Goal: Entertainment & Leisure: Consume media (video, audio)

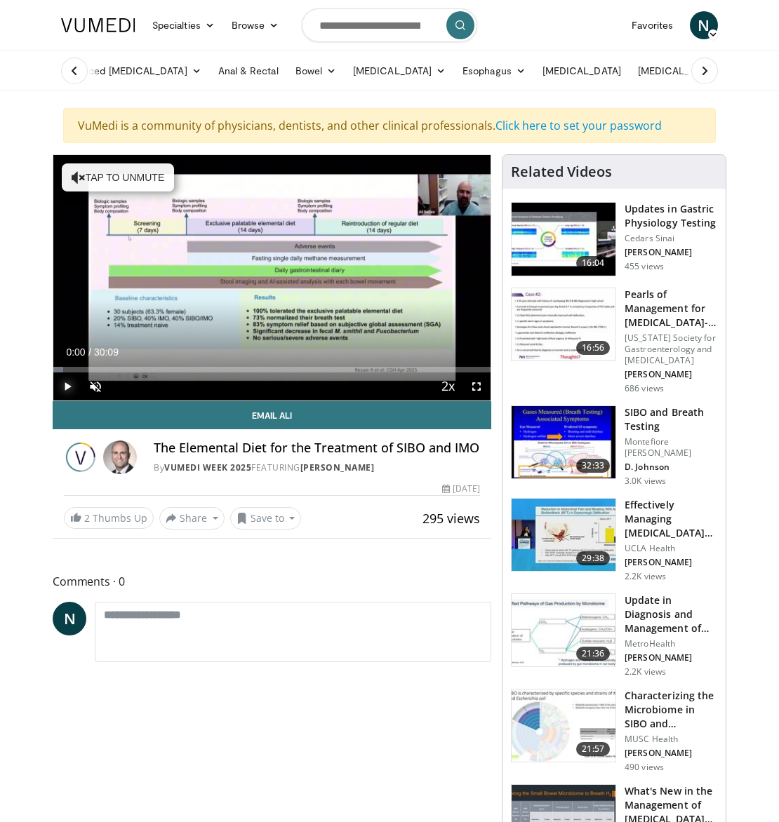
click at [68, 390] on span "Video Player" at bounding box center [67, 386] width 28 height 28
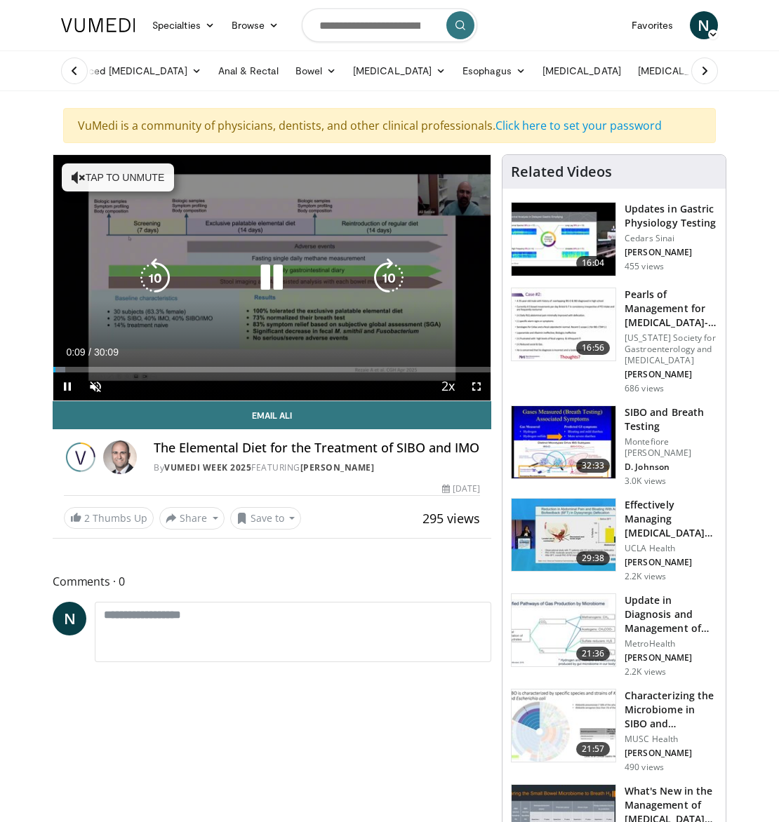
click at [112, 177] on button "Tap to unmute" at bounding box center [118, 177] width 112 height 28
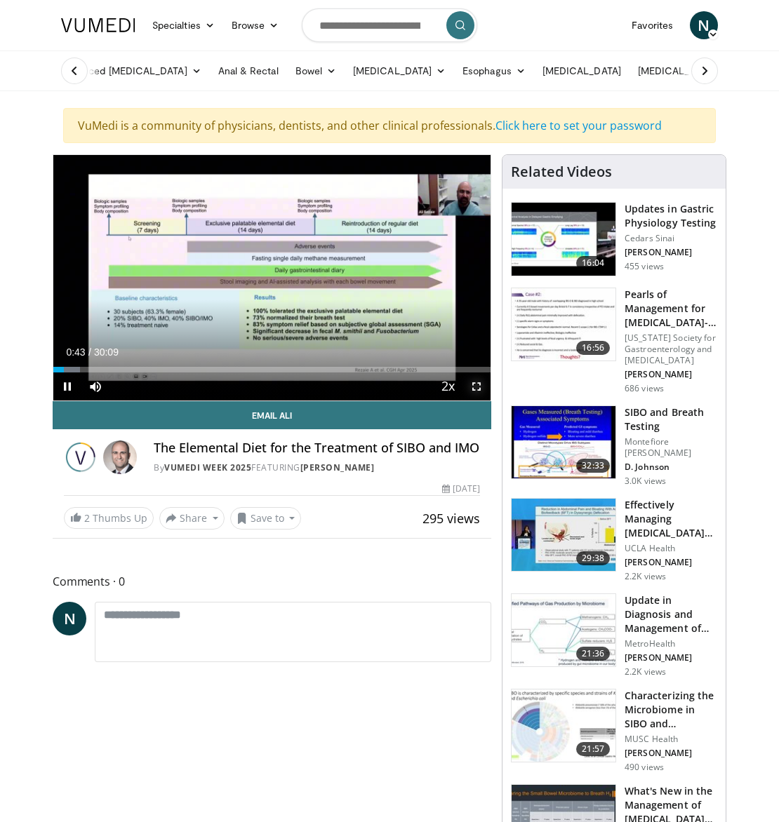
click at [476, 385] on span "Video Player" at bounding box center [476, 386] width 28 height 28
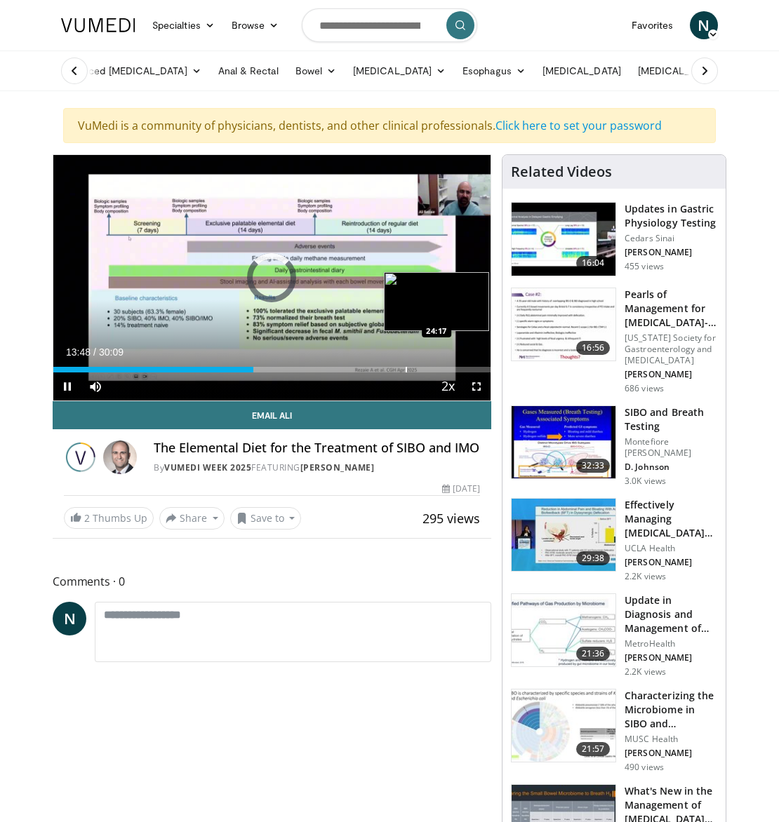
scroll to position [11, 0]
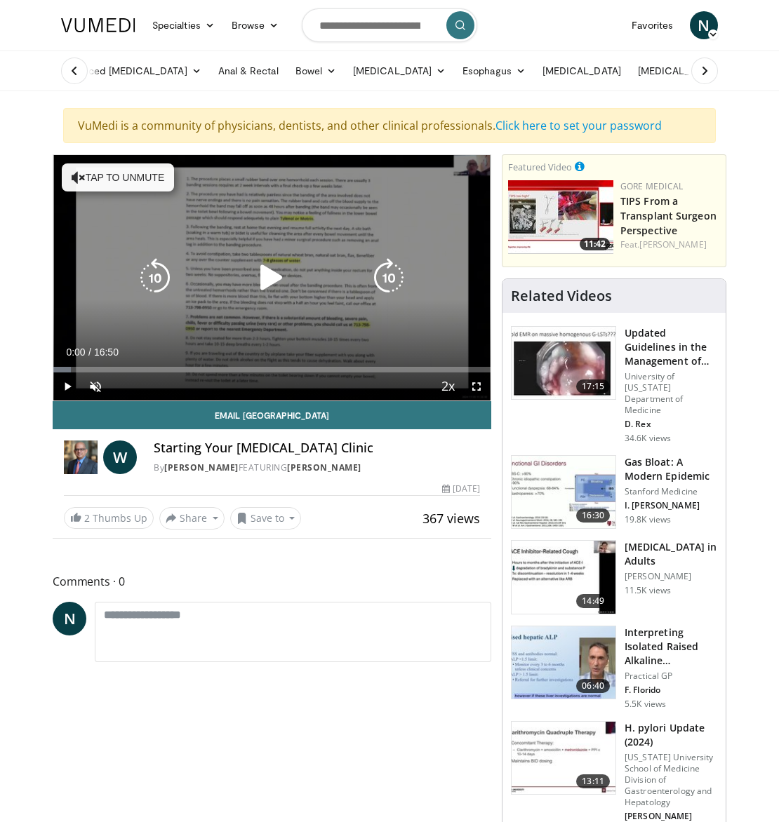
click at [268, 288] on icon "Video Player" at bounding box center [271, 277] width 39 height 39
drag, startPoint x: 97, startPoint y: 386, endPoint x: 109, endPoint y: 381, distance: 12.2
click at [97, 386] on span "Video Player" at bounding box center [95, 386] width 28 height 28
click at [268, 291] on icon "Video Player" at bounding box center [271, 277] width 39 height 39
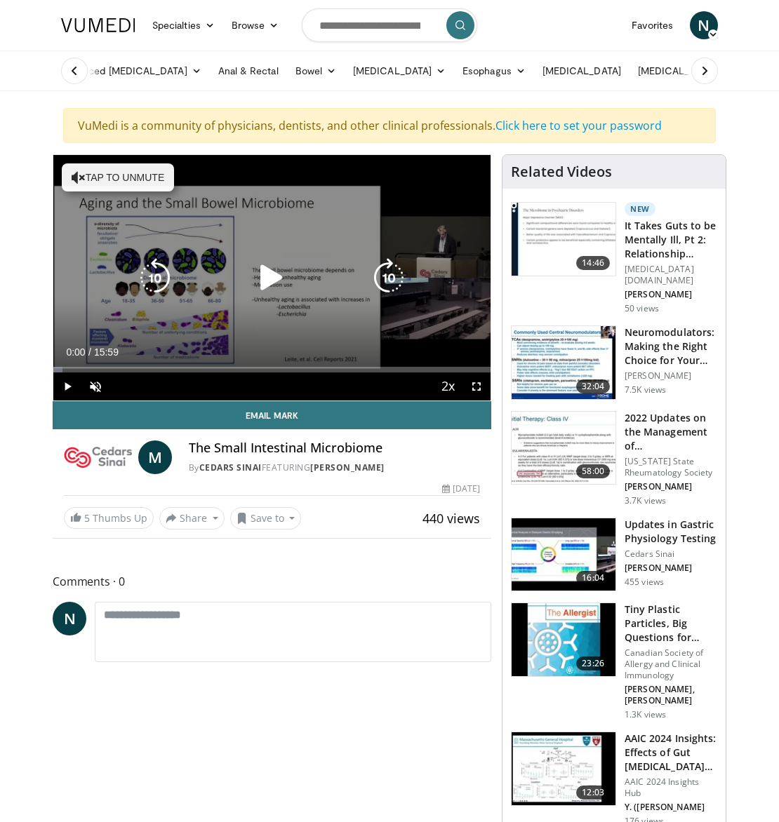
click at [260, 279] on icon "Video Player" at bounding box center [271, 277] width 39 height 39
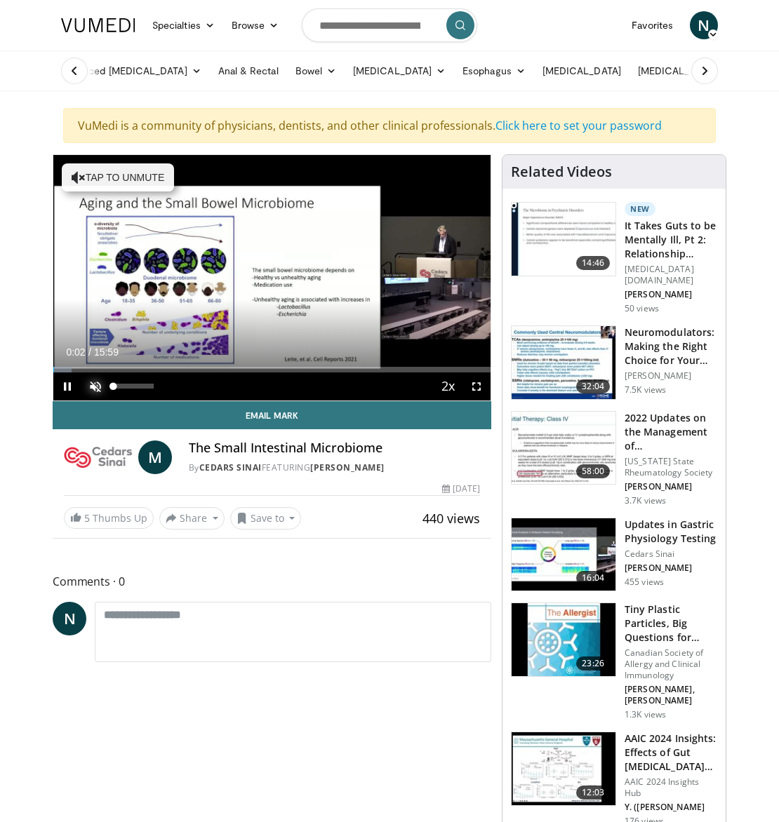
click at [95, 382] on span "Video Player" at bounding box center [95, 386] width 28 height 28
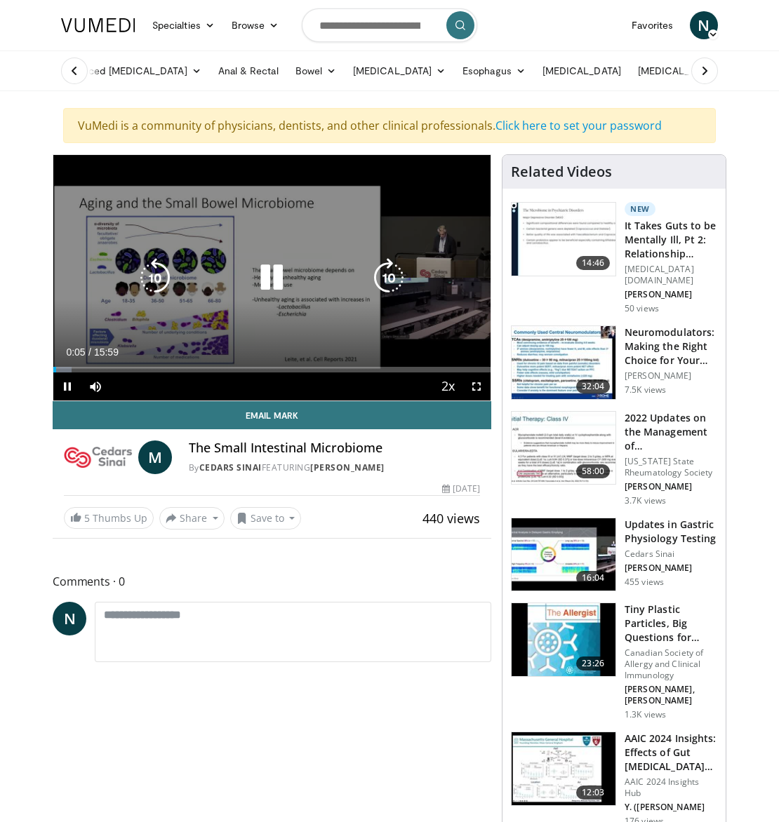
click at [377, 284] on icon "Video Player" at bounding box center [388, 277] width 39 height 39
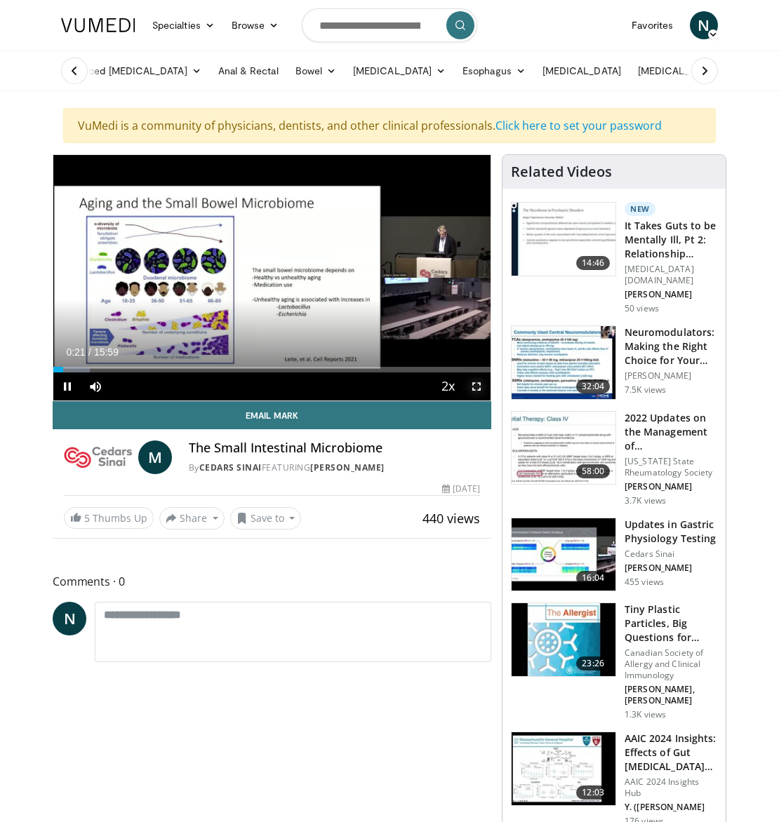
click at [473, 391] on span "Video Player" at bounding box center [476, 386] width 28 height 28
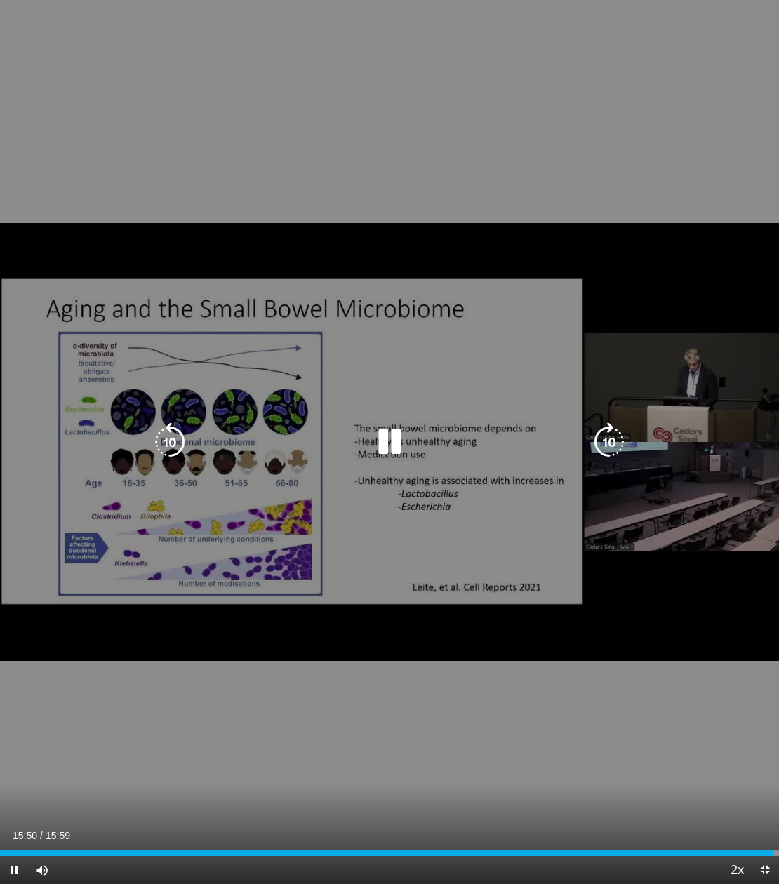
click at [382, 445] on icon "Video Player" at bounding box center [389, 441] width 39 height 39
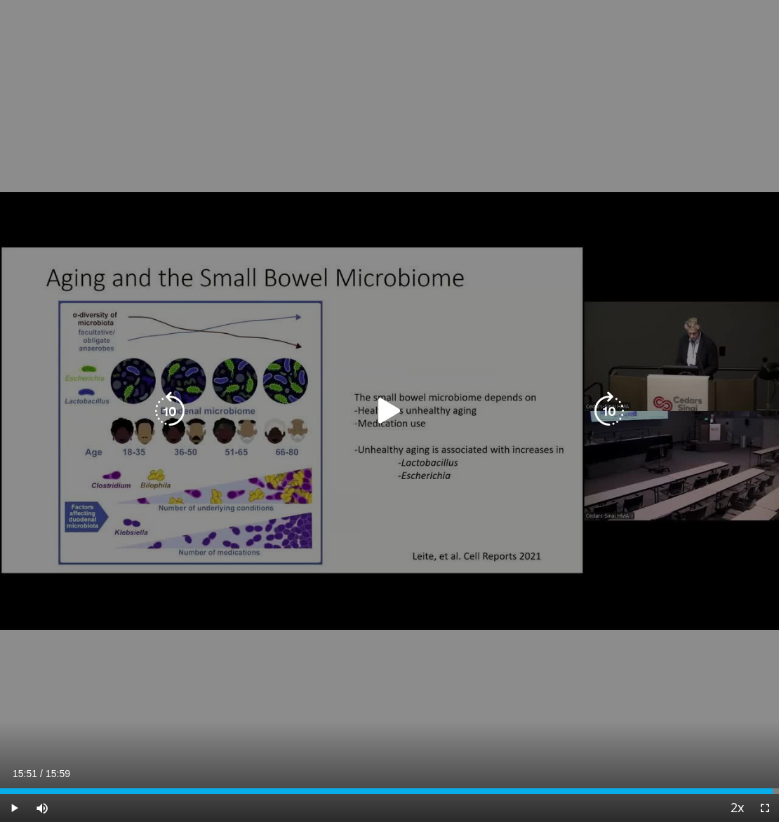
scroll to position [1, 0]
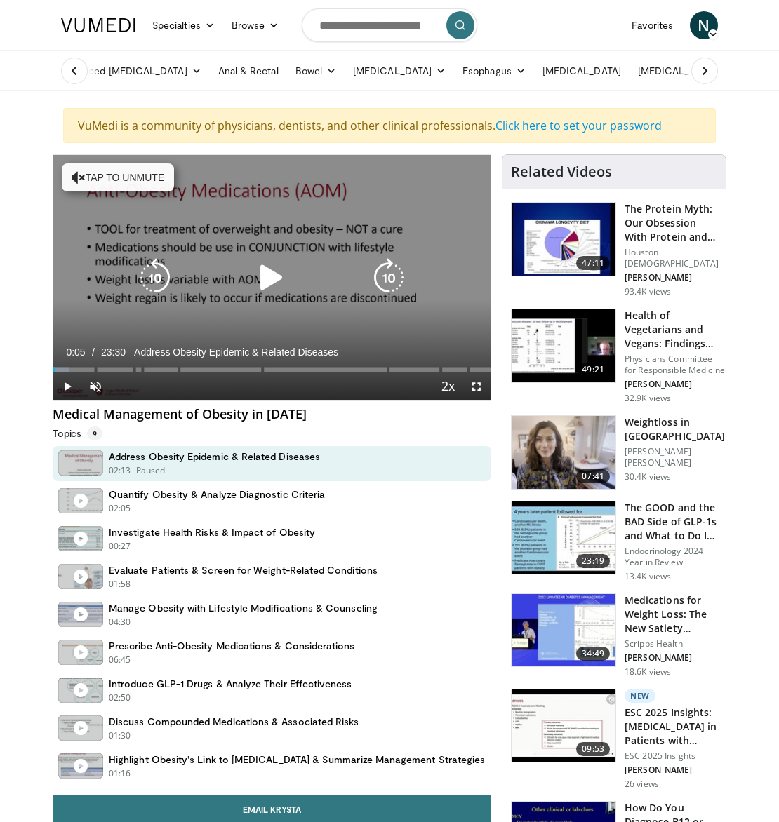
click at [126, 177] on button "Tap to unmute" at bounding box center [118, 177] width 112 height 28
click at [267, 288] on icon "Video Player" at bounding box center [271, 277] width 39 height 39
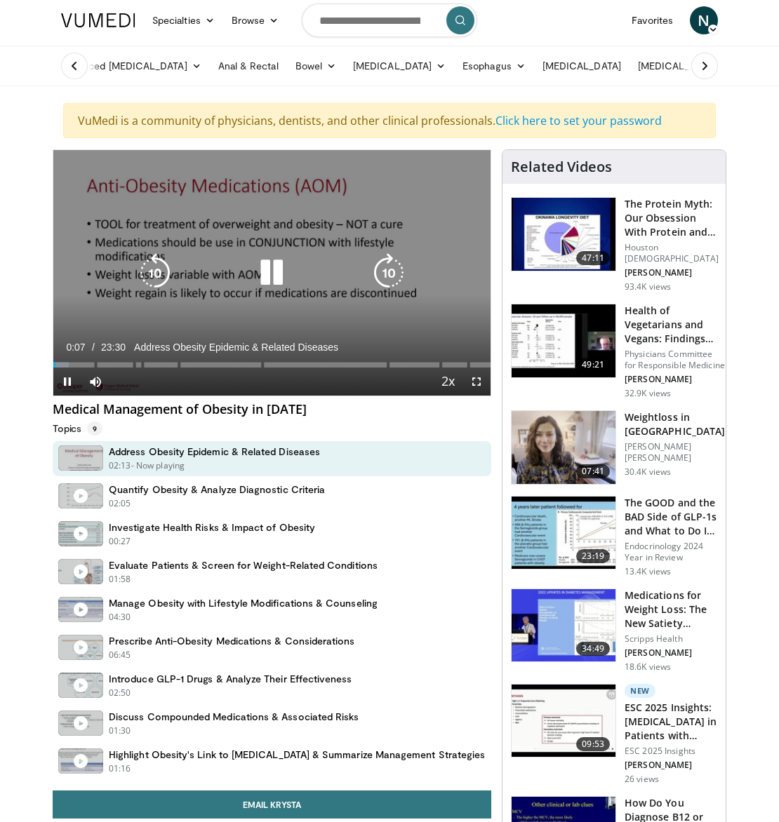
scroll to position [3, 0]
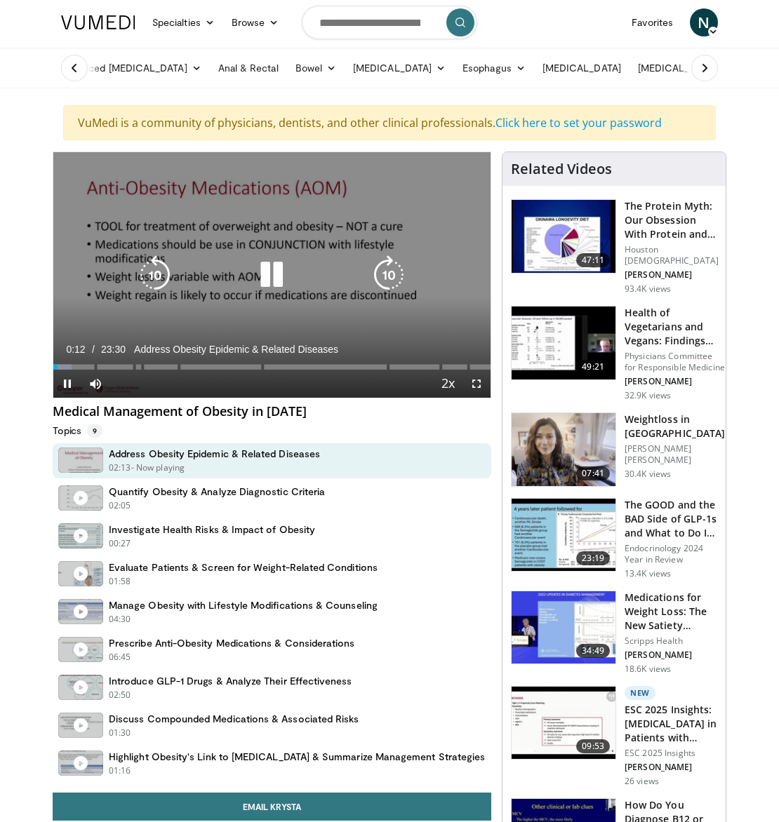
click at [264, 273] on icon "Video Player" at bounding box center [271, 274] width 39 height 39
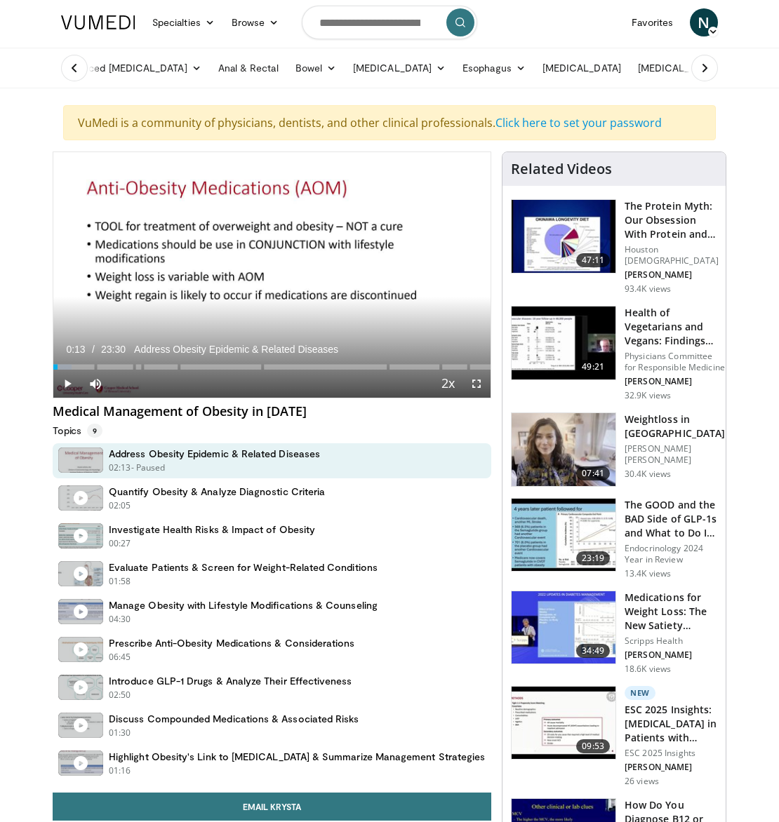
scroll to position [44, 0]
